Goal: Task Accomplishment & Management: Use online tool/utility

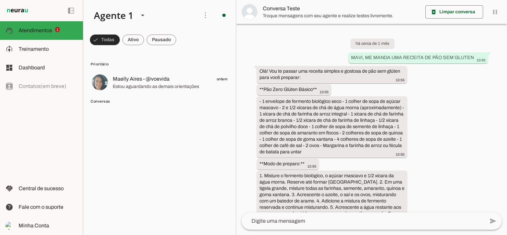
click at [105, 40] on span at bounding box center [105, 40] width 30 height 16
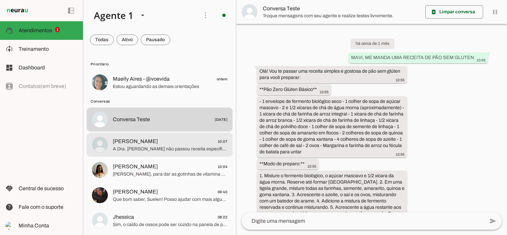
click at [155, 141] on span "[PERSON_NAME] 10:07" at bounding box center [170, 141] width 115 height 8
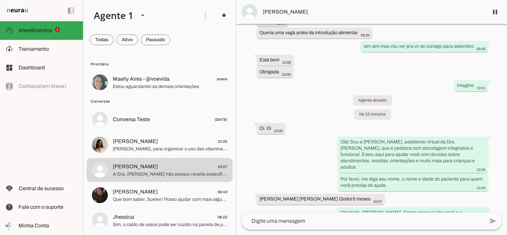
scroll to position [196, 0]
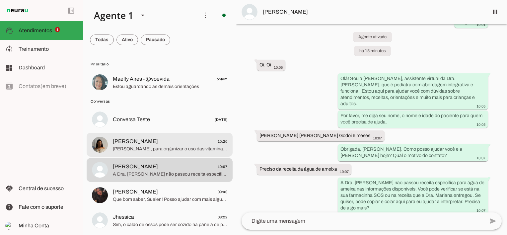
click at [125, 144] on span "[PERSON_NAME]" at bounding box center [135, 141] width 45 height 8
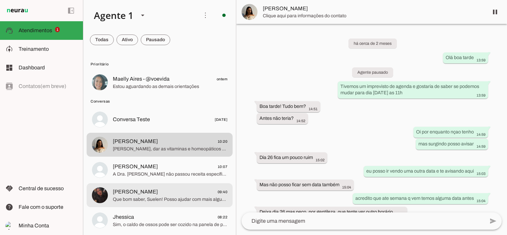
scroll to position [4514, 0]
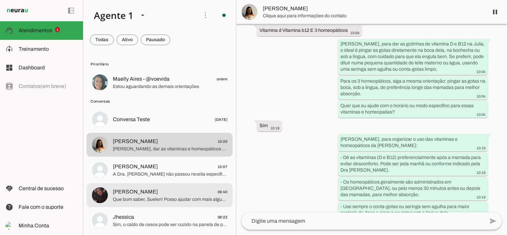
click at [131, 195] on span "[PERSON_NAME]" at bounding box center [135, 192] width 45 height 8
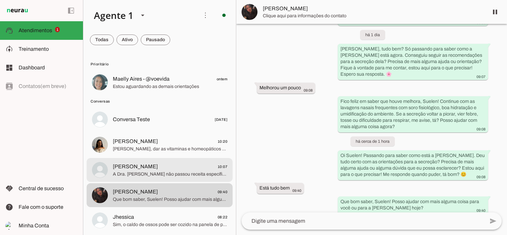
click at [125, 173] on span "A Dra. [PERSON_NAME] não passou receita específica para água de ameixa nas info…" at bounding box center [170, 174] width 115 height 7
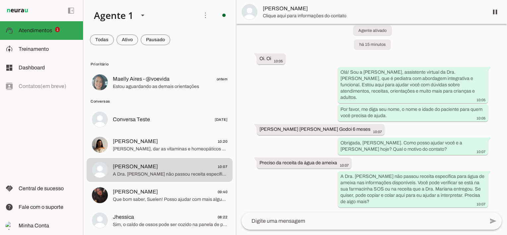
scroll to position [196, 0]
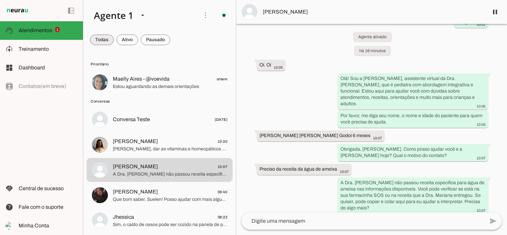
click at [108, 40] on span at bounding box center [102, 40] width 24 height 16
click at [132, 39] on span at bounding box center [133, 40] width 22 height 16
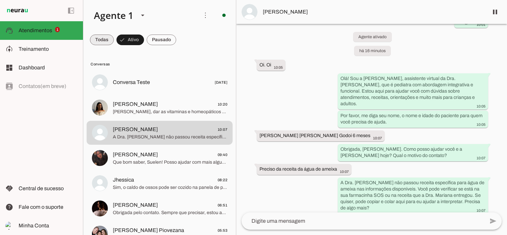
click at [104, 35] on span at bounding box center [102, 40] width 24 height 16
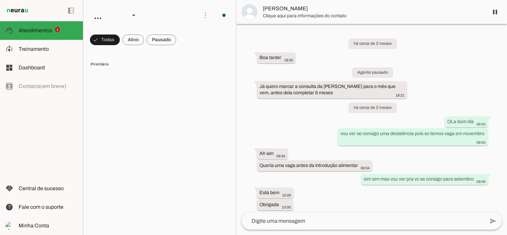
scroll to position [196, 0]
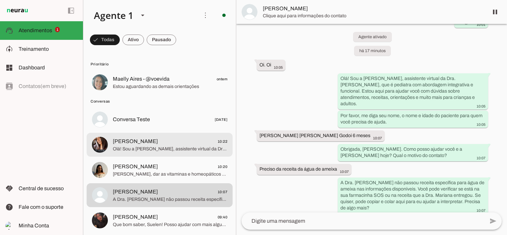
click at [133, 146] on span "Olá! Sou a [PERSON_NAME], assistente virtual da Dra. [PERSON_NAME], pediatra co…" at bounding box center [170, 149] width 115 height 7
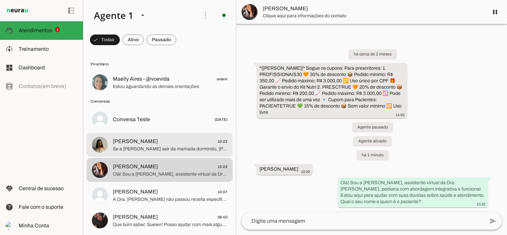
click at [139, 145] on span "[PERSON_NAME]" at bounding box center [135, 141] width 45 height 8
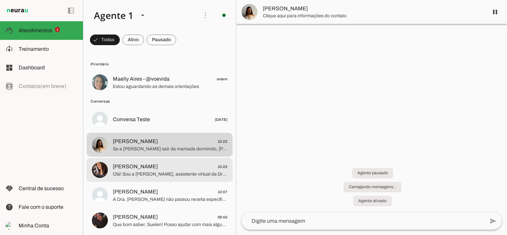
click at [136, 167] on span "[PERSON_NAME]" at bounding box center [135, 167] width 45 height 8
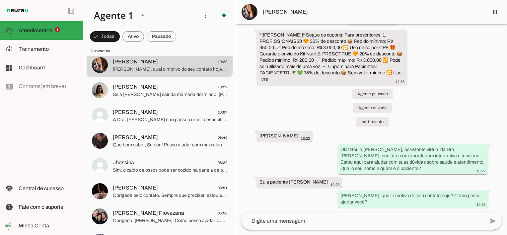
scroll to position [100, 0]
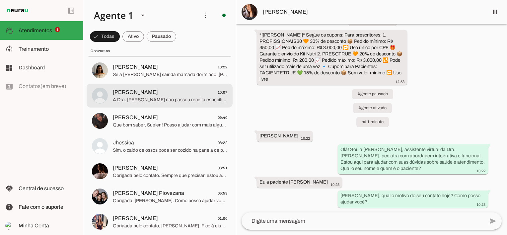
click at [147, 96] on span "[PERSON_NAME] 10:07" at bounding box center [170, 92] width 115 height 8
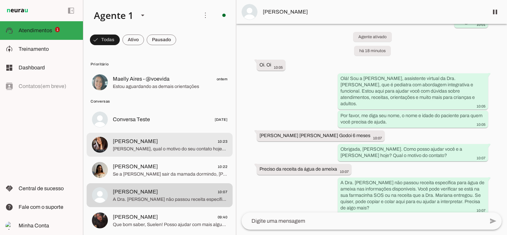
click at [140, 147] on span "[PERSON_NAME], qual o motivo do seu contato hoje? Como posso ajudar você?" at bounding box center [170, 149] width 115 height 7
